Goal: Task Accomplishment & Management: Manage account settings

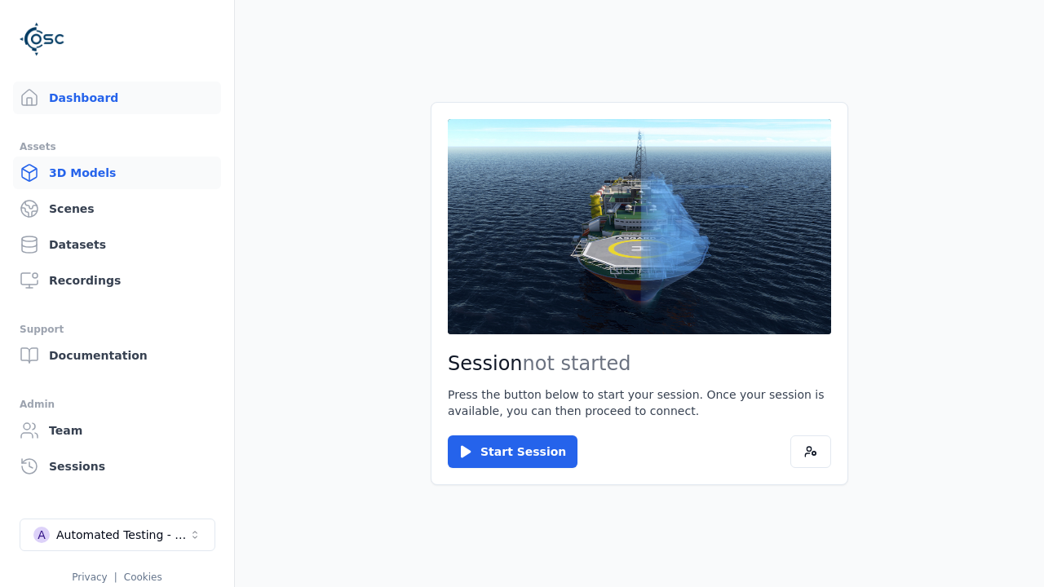
click at [110, 173] on link "3D Models" at bounding box center [117, 173] width 208 height 33
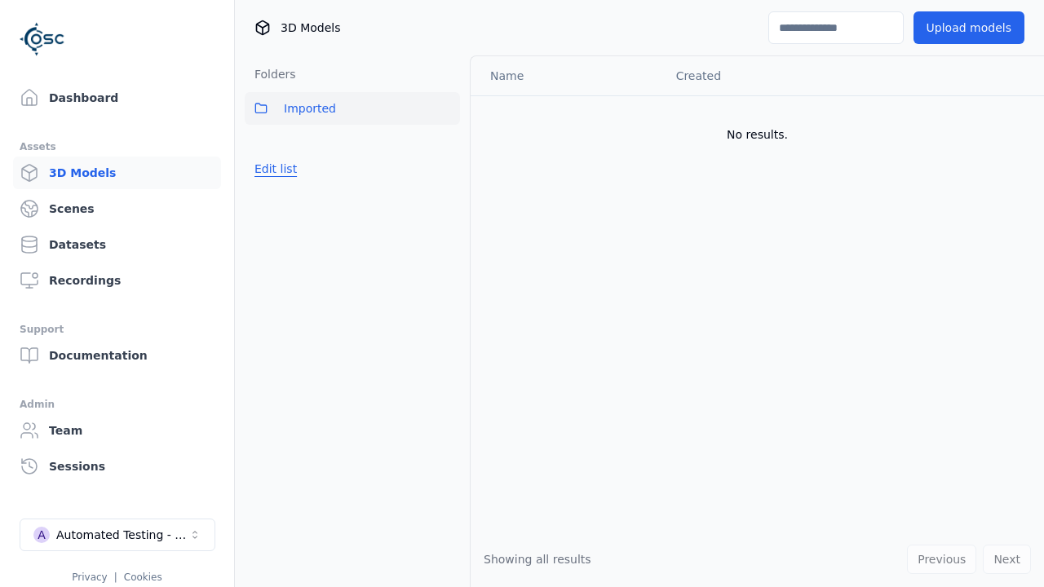
click at [273, 169] on button "Edit list" at bounding box center [276, 168] width 62 height 29
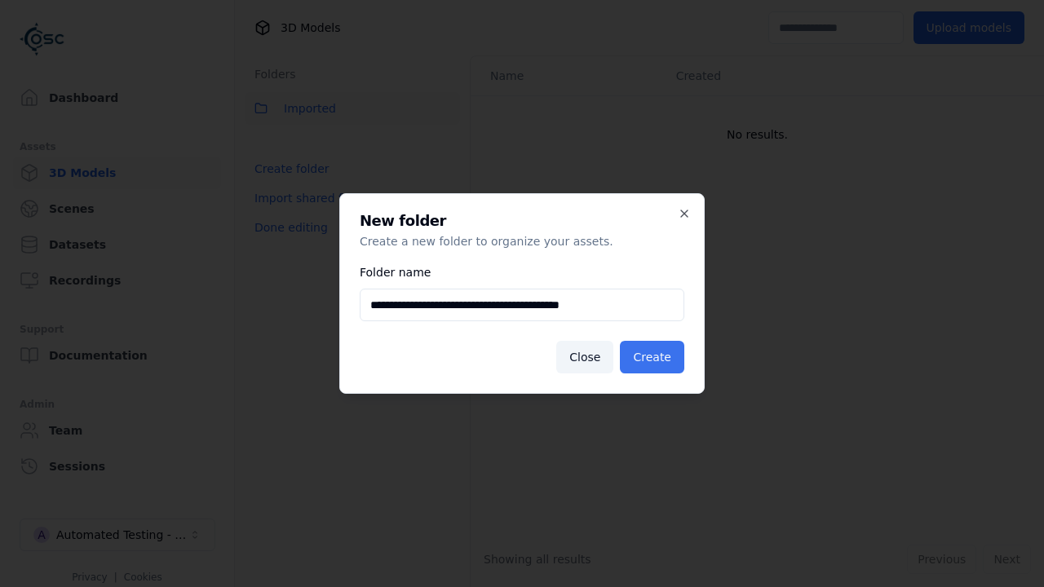
type input "**********"
click at [654, 357] on button "Create" at bounding box center [652, 357] width 64 height 33
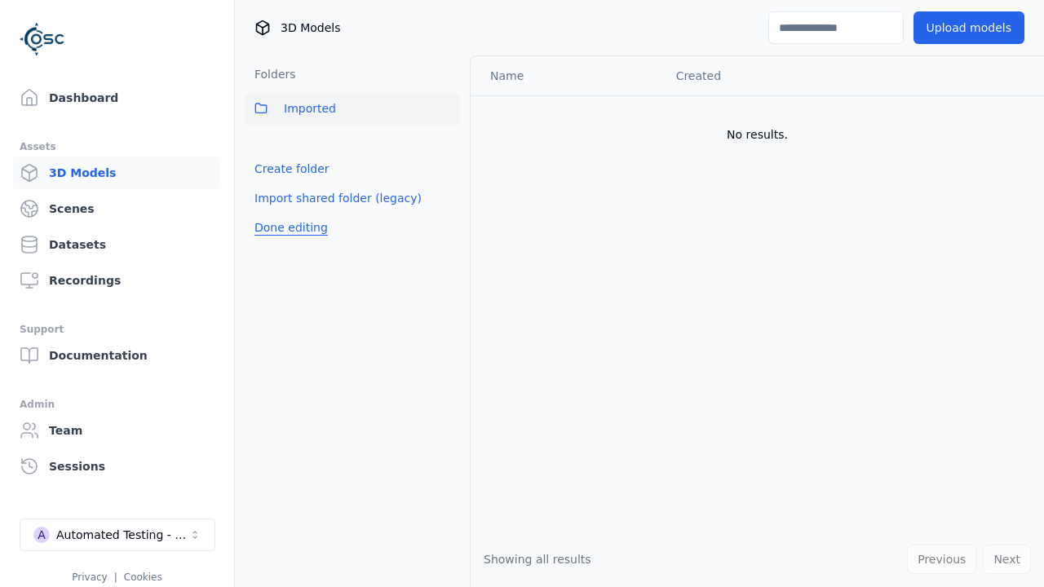
click at [288, 242] on button "Done editing" at bounding box center [291, 227] width 93 height 29
click at [273, 213] on button "Done editing" at bounding box center [291, 227] width 93 height 29
click at [447, 144] on html "Support Dashboard Assets 3D Models Scenes Datasets Recordings Support Documenta…" at bounding box center [522, 293] width 1044 height 587
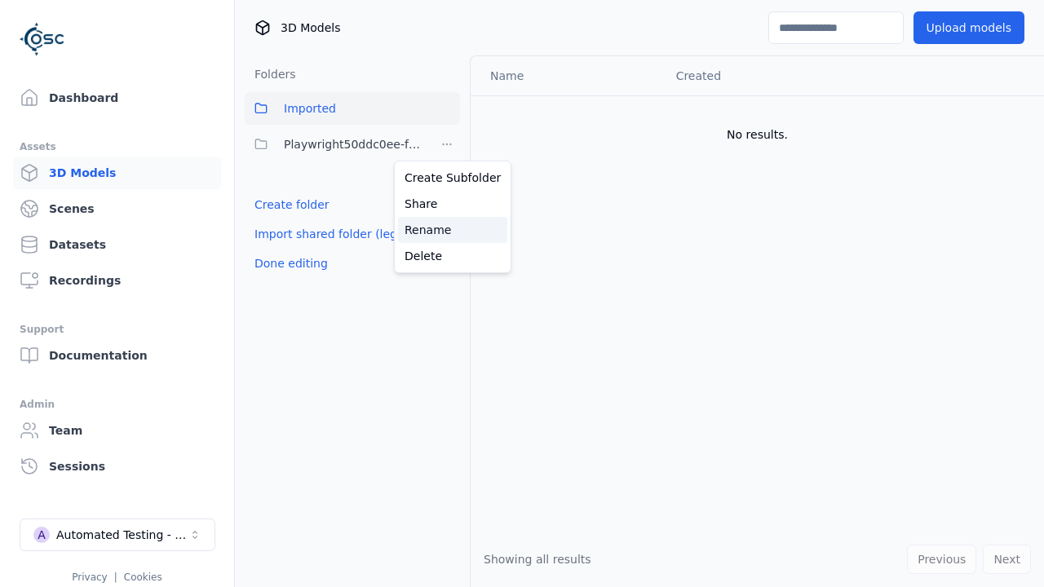
click at [446, 229] on div "Rename" at bounding box center [452, 230] width 109 height 26
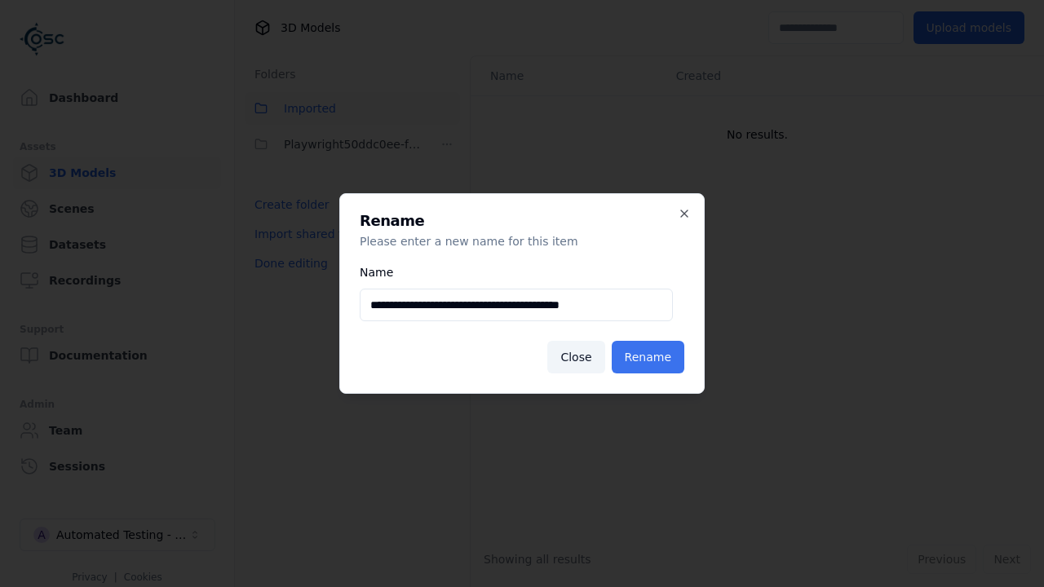
click at [516, 305] on input "**********" at bounding box center [516, 305] width 313 height 33
type input "**********"
click at [650, 357] on button "Rename" at bounding box center [648, 357] width 73 height 33
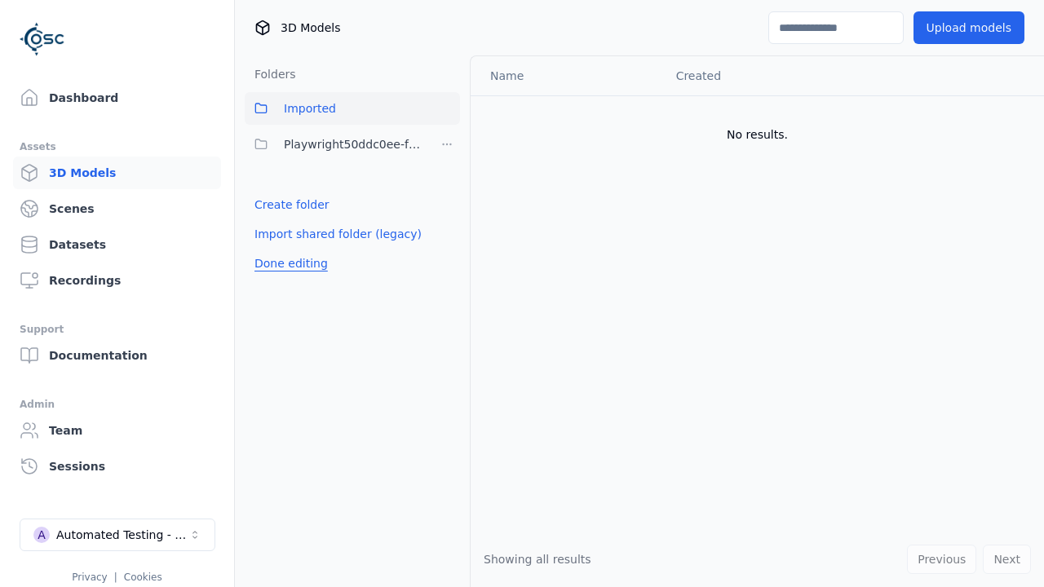
click at [288, 263] on button "Done editing" at bounding box center [291, 263] width 93 height 29
click at [273, 249] on button "Done editing" at bounding box center [291, 263] width 93 height 29
click at [447, 144] on html "Support Dashboard Assets 3D Models Scenes Datasets Recordings Support Documenta…" at bounding box center [522, 293] width 1044 height 587
click at [446, 255] on div "Delete" at bounding box center [452, 256] width 109 height 26
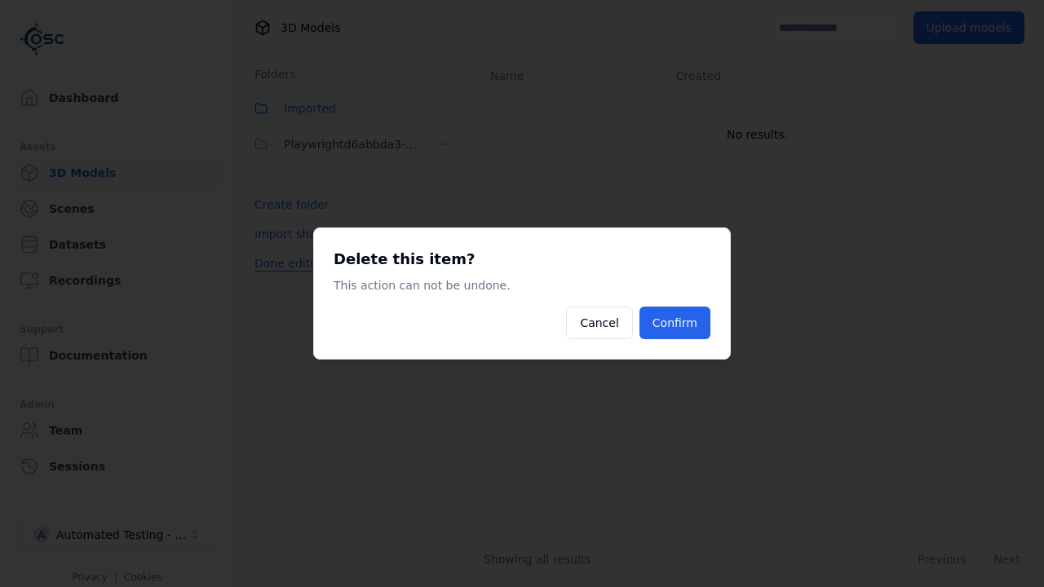
click at [676, 323] on button "Confirm" at bounding box center [675, 323] width 71 height 33
click at [288, 263] on button "Done editing" at bounding box center [291, 263] width 93 height 29
